Goal: Check status

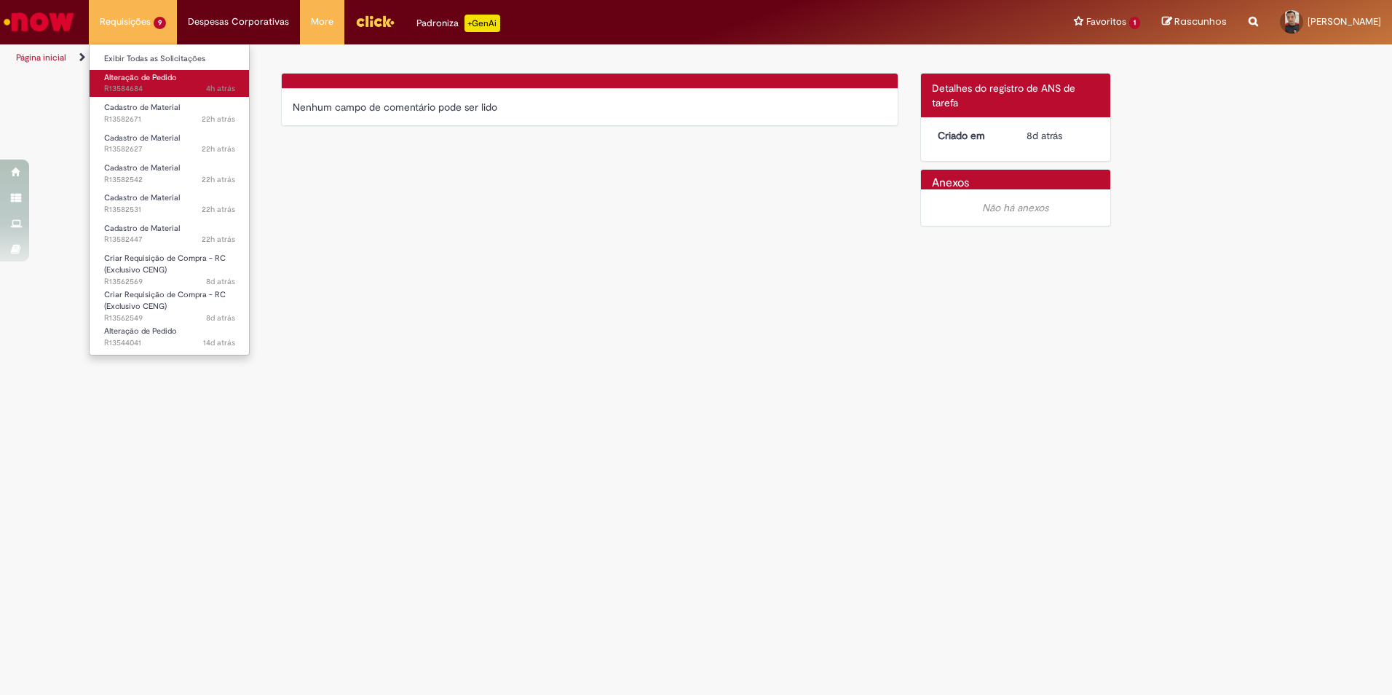
click at [173, 84] on span "4h atrás 4 horas atrás R13584684" at bounding box center [169, 89] width 131 height 12
